Goal: Find specific page/section: Find specific page/section

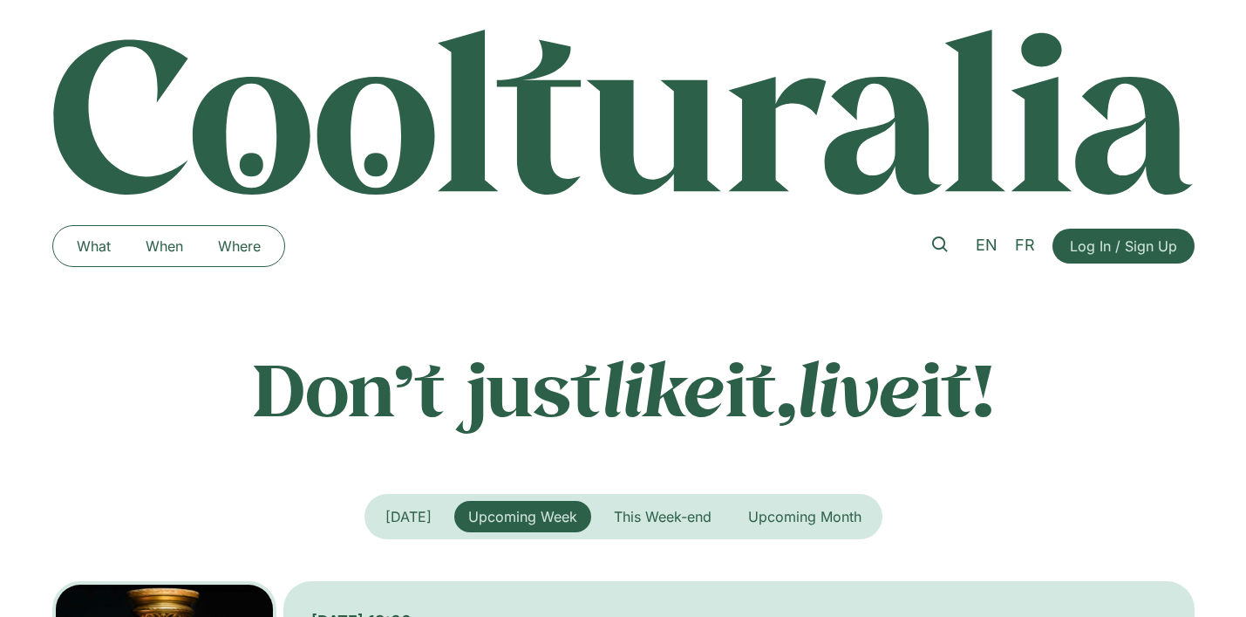
scroll to position [76, 0]
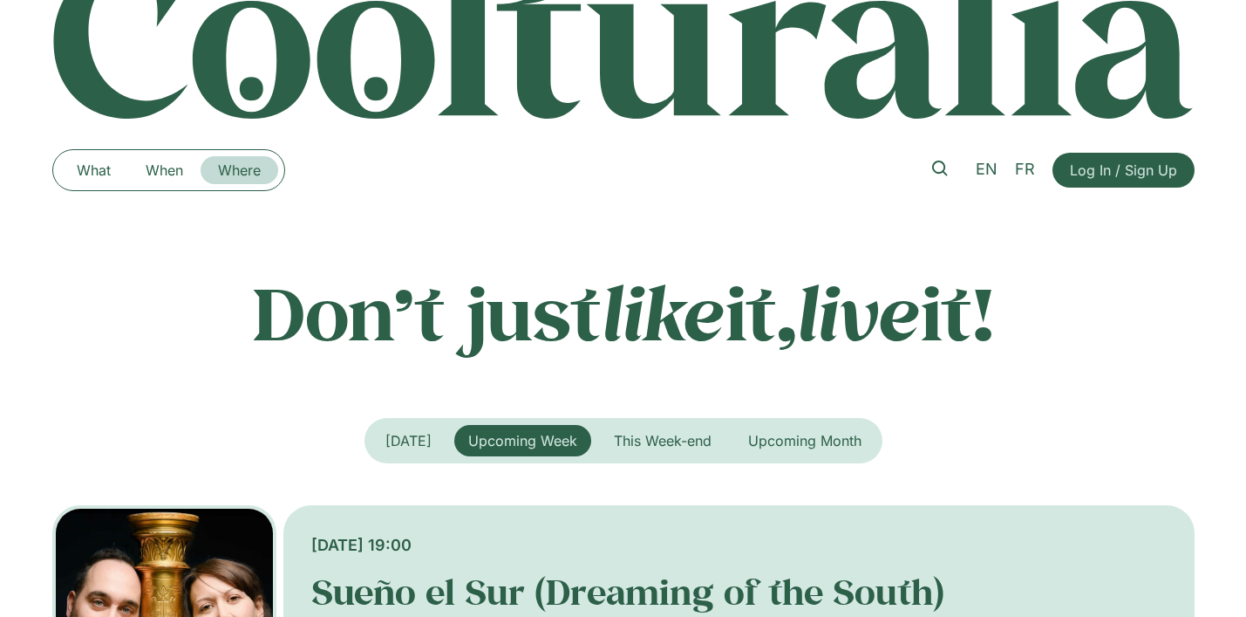
click at [253, 166] on link "Where" at bounding box center [240, 170] width 78 height 28
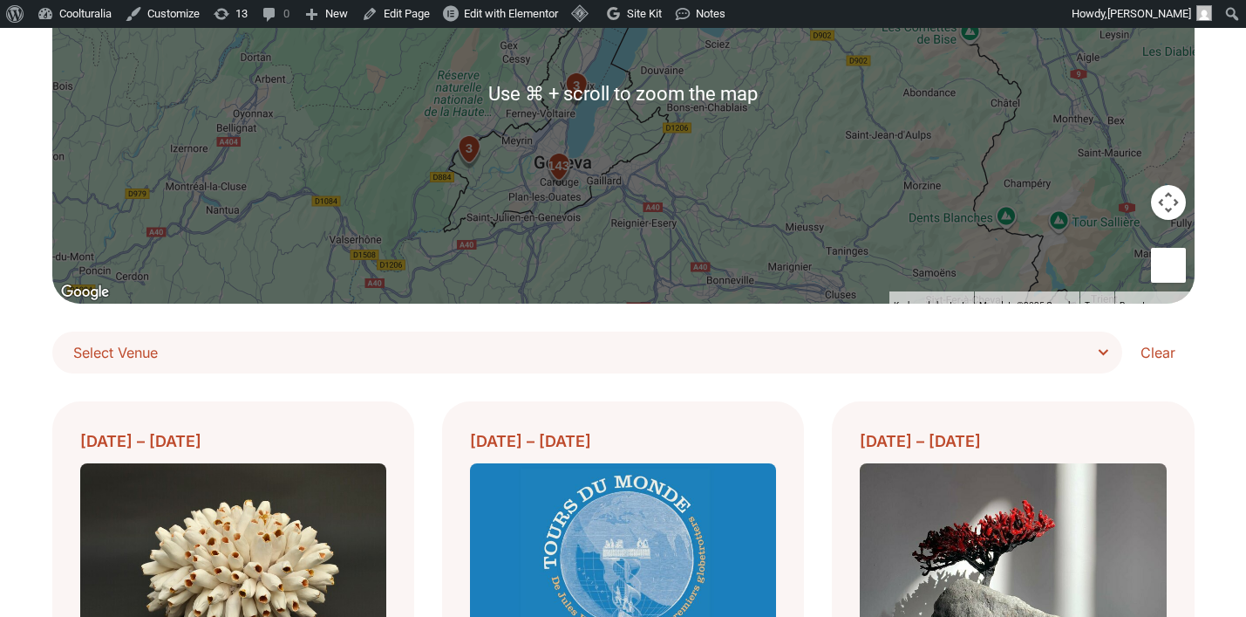
scroll to position [287, 0]
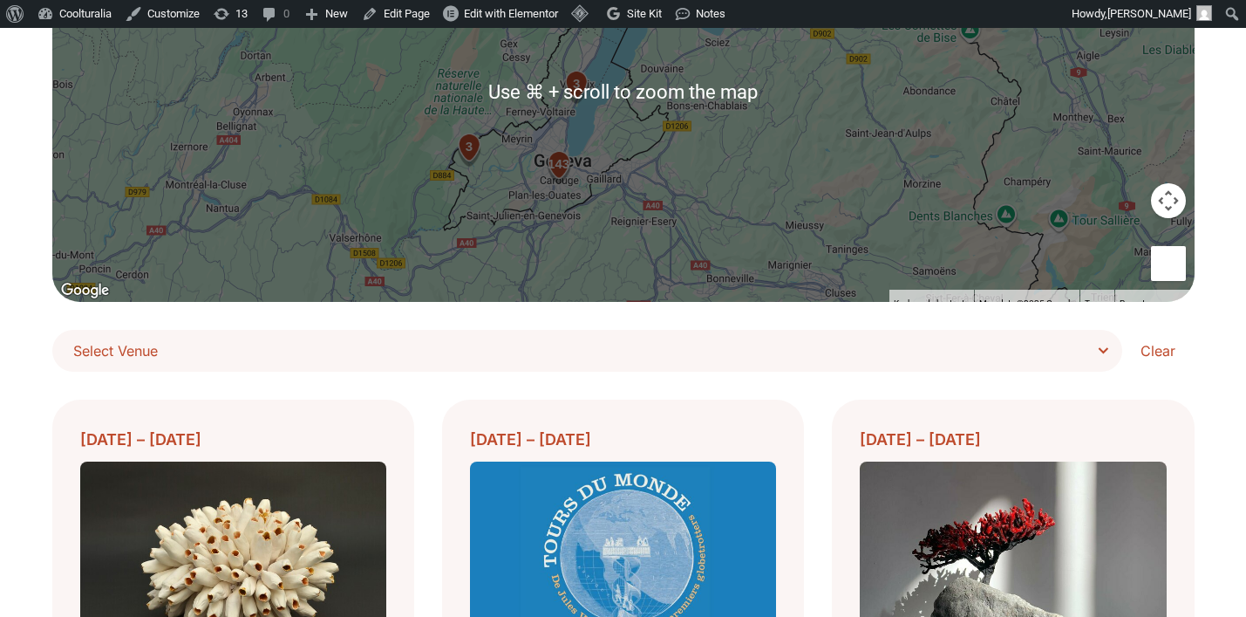
click at [1082, 354] on span "Select Venue" at bounding box center [593, 350] width 1041 height 24
click at [0, 0] on select "**********" at bounding box center [0, 0] width 0 height 0
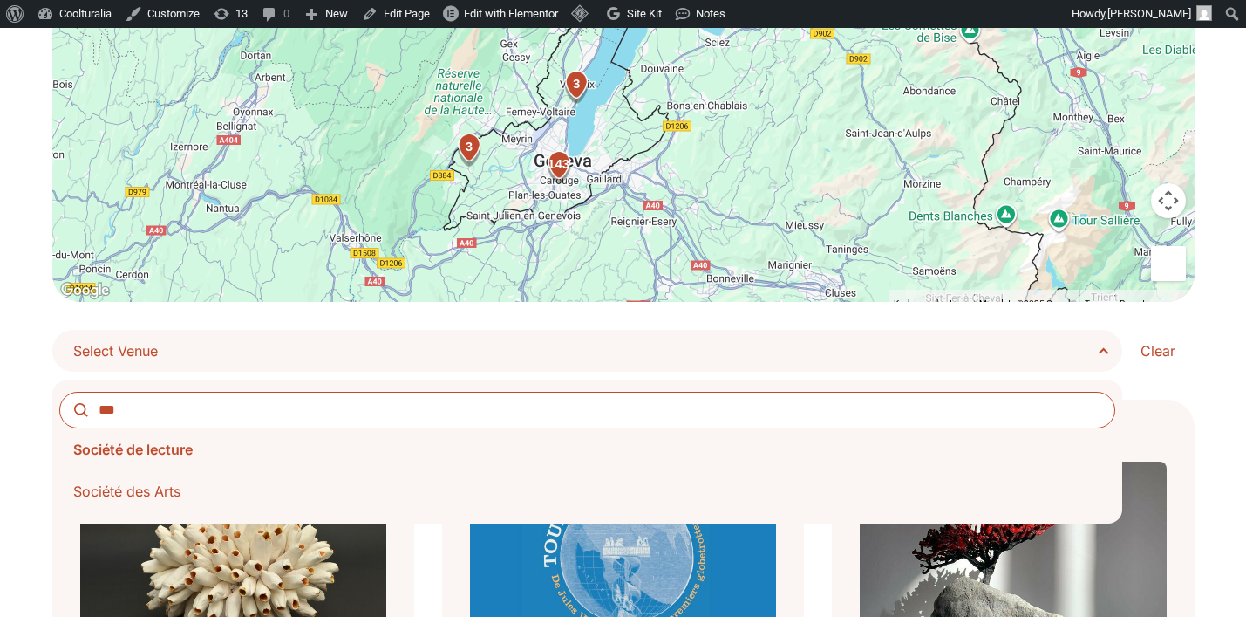
type input "***"
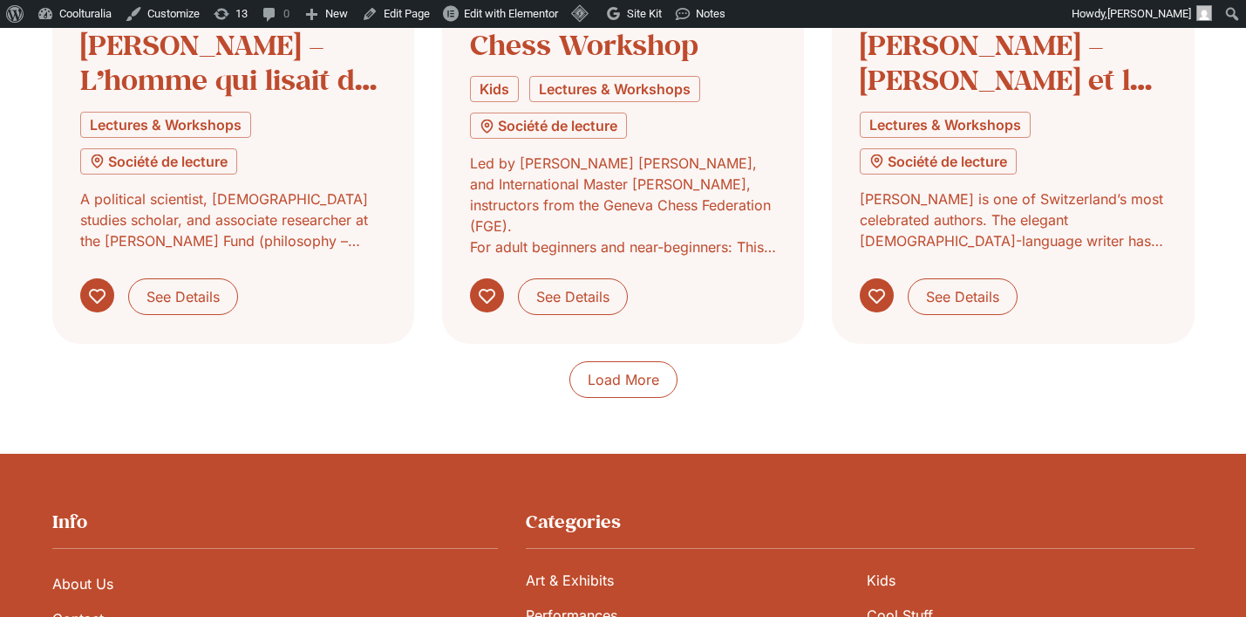
scroll to position [1546, 0]
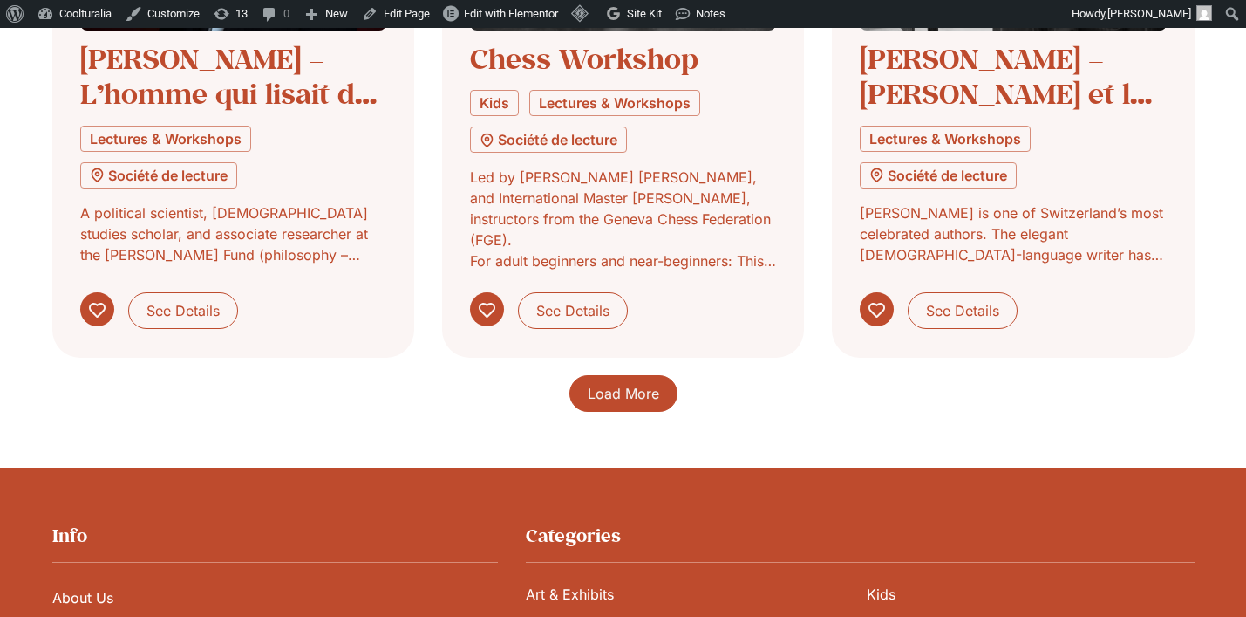
click at [658, 404] on span "Load More" at bounding box center [624, 393] width 72 height 21
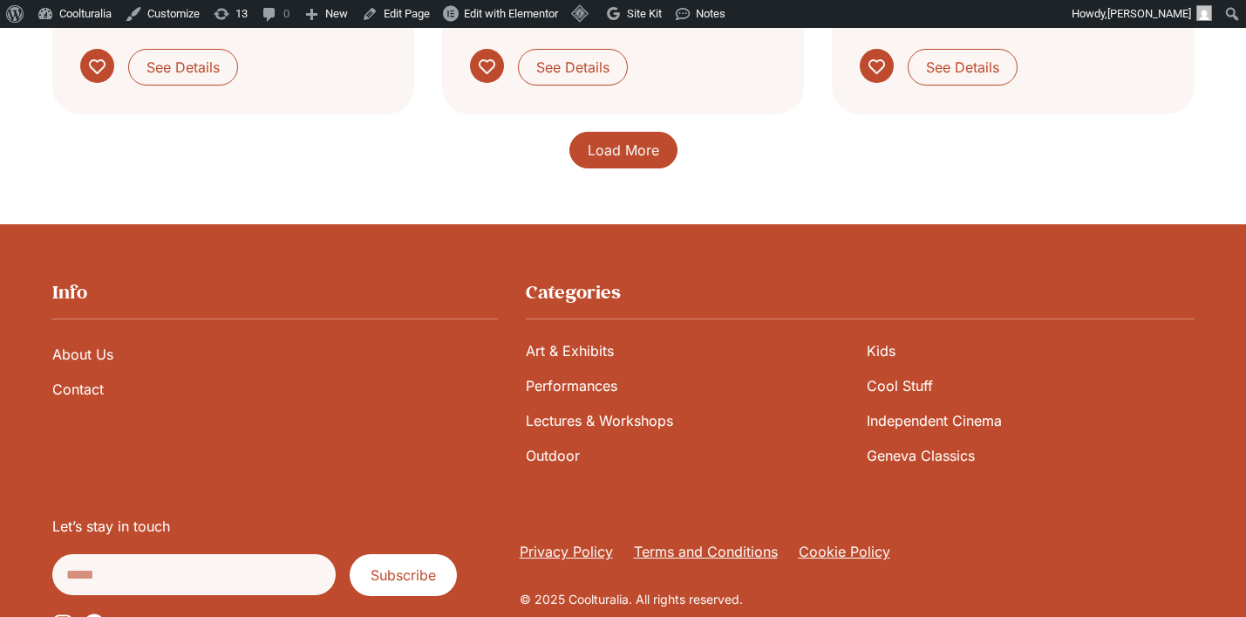
scroll to position [3097, 0]
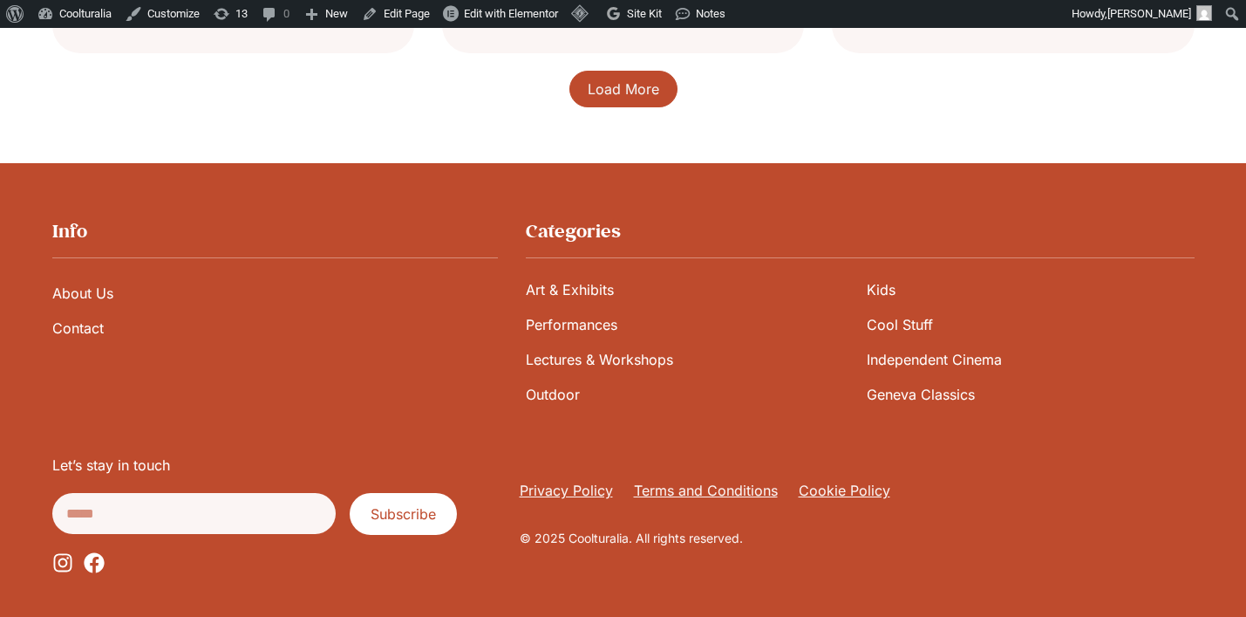
click at [639, 99] on span "Load More" at bounding box center [624, 88] width 72 height 21
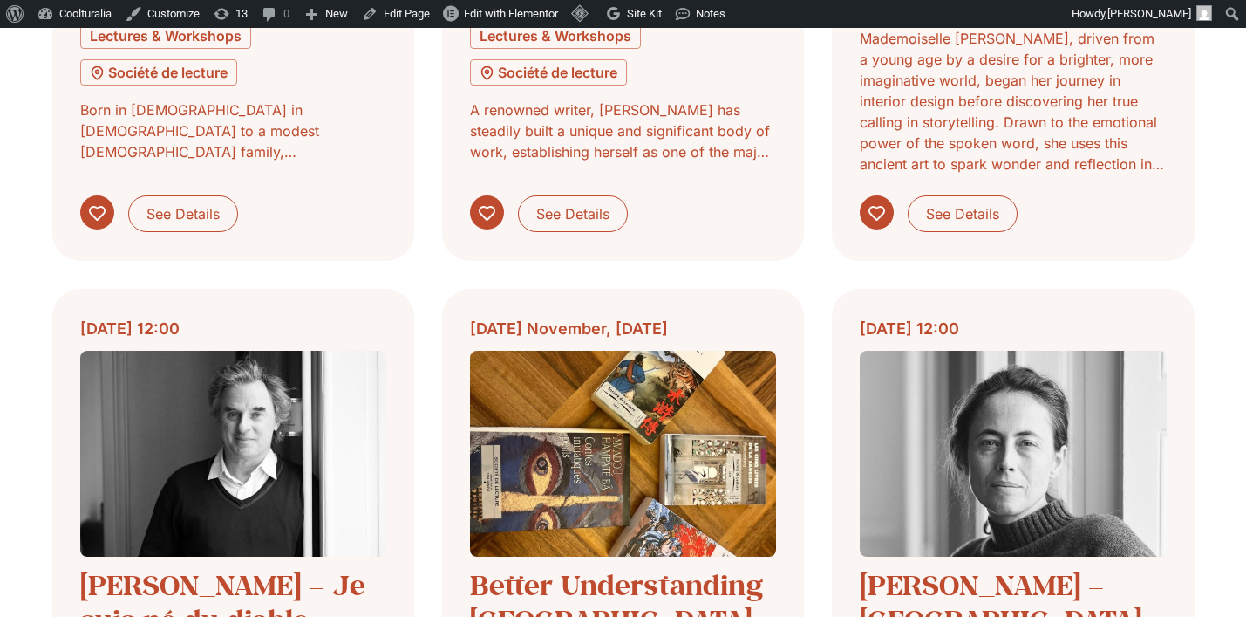
scroll to position [3542, 0]
